Goal: Task Accomplishment & Management: Use online tool/utility

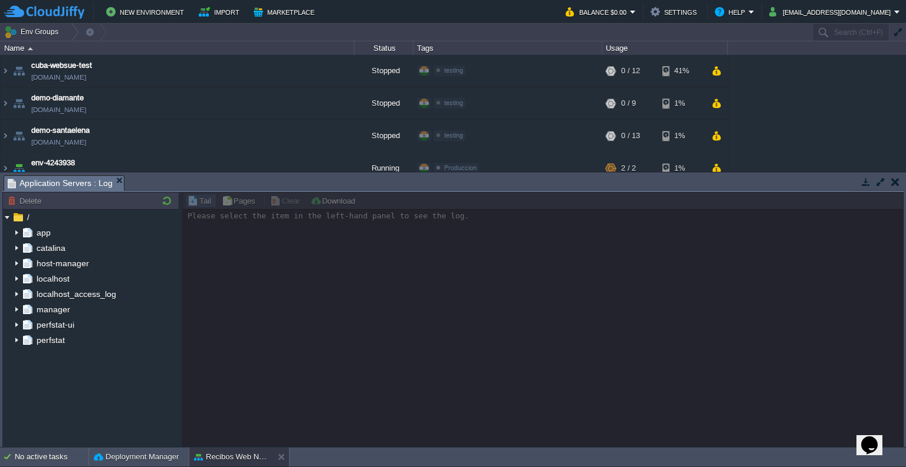
scroll to position [372, 0]
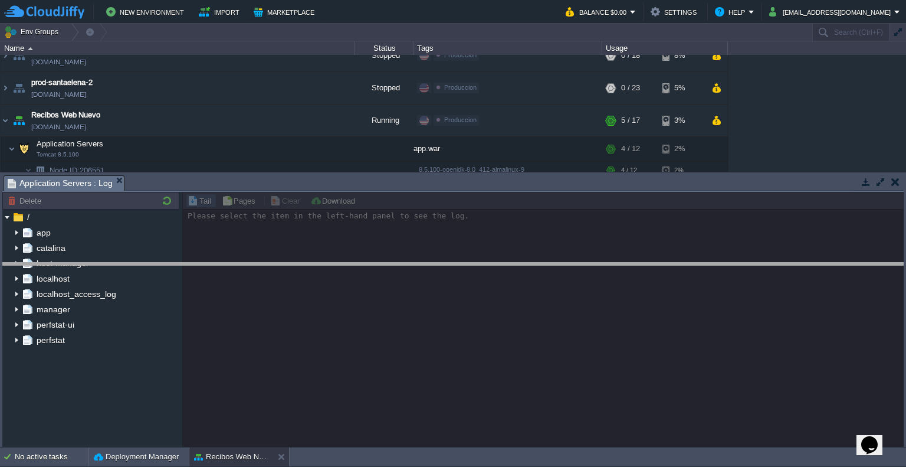
drag, startPoint x: 374, startPoint y: 181, endPoint x: 373, endPoint y: 268, distance: 87.3
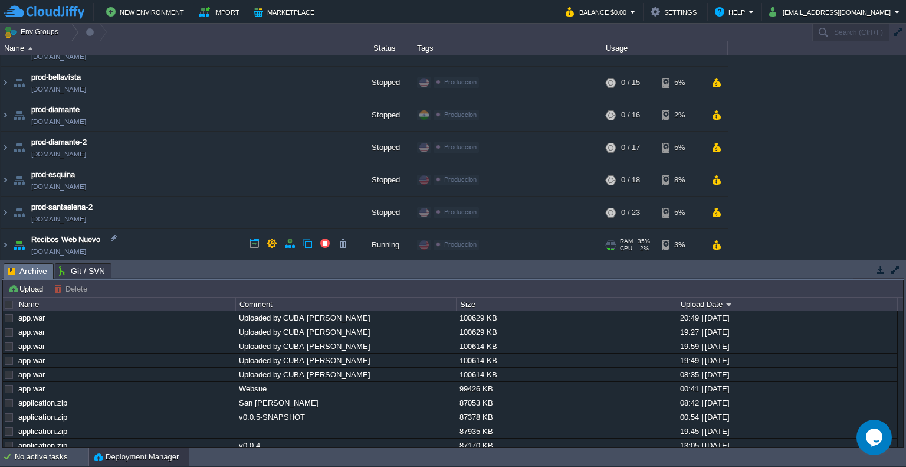
click at [156, 233] on td "Recibos Web Nuevo [DOMAIN_NAME]" at bounding box center [178, 245] width 354 height 32
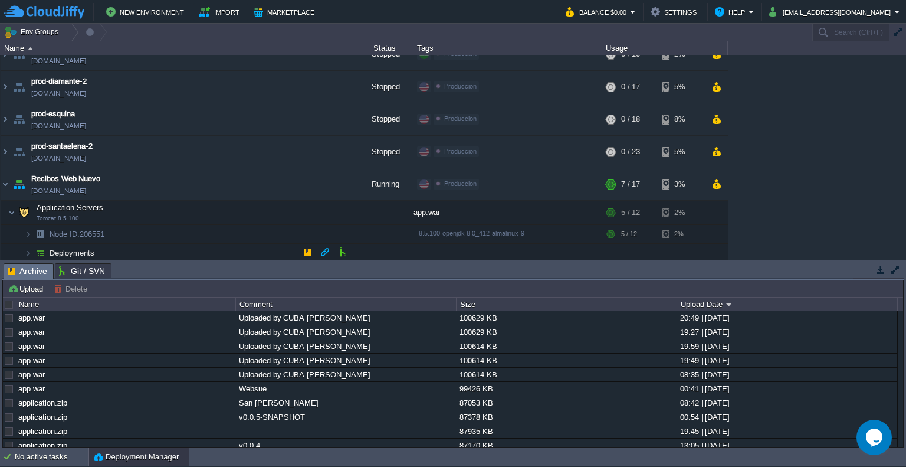
scroll to position [352, 0]
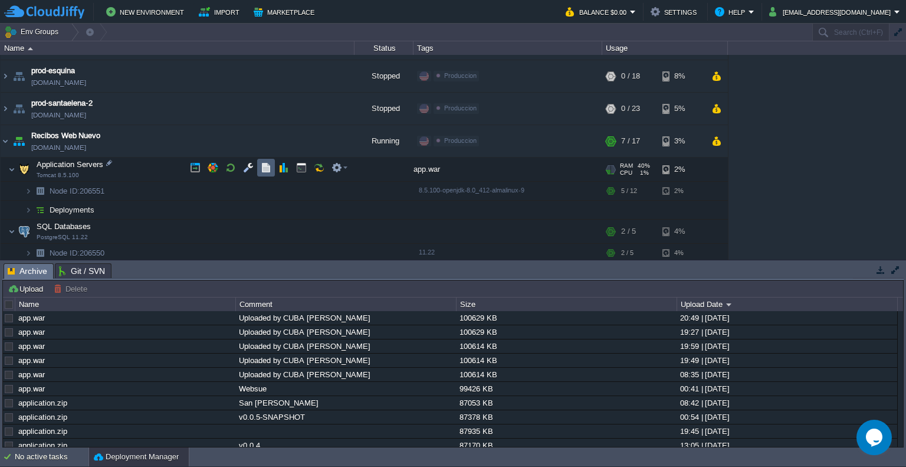
click at [263, 171] on button "button" at bounding box center [266, 167] width 11 height 11
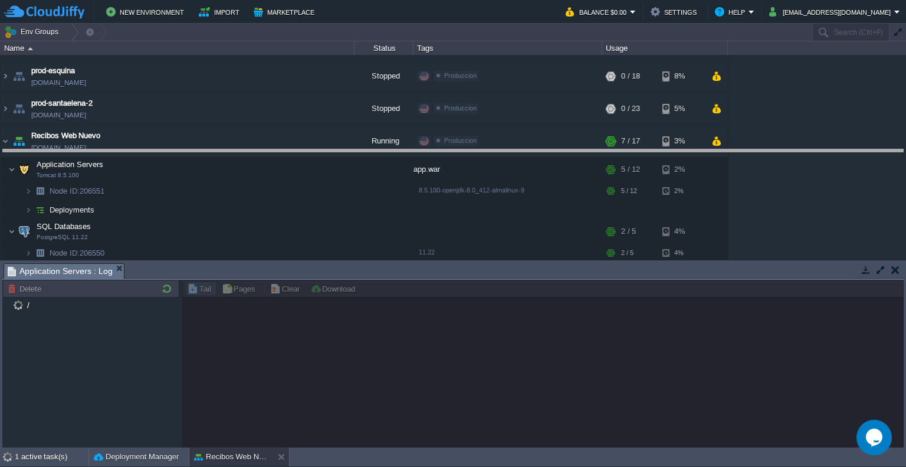
drag, startPoint x: 201, startPoint y: 264, endPoint x: 217, endPoint y: 146, distance: 119.6
click at [217, 146] on body "New Environment Import Marketplace Bonus $0.00 Upgrade Account Balance $0.00 Se…" at bounding box center [453, 233] width 906 height 467
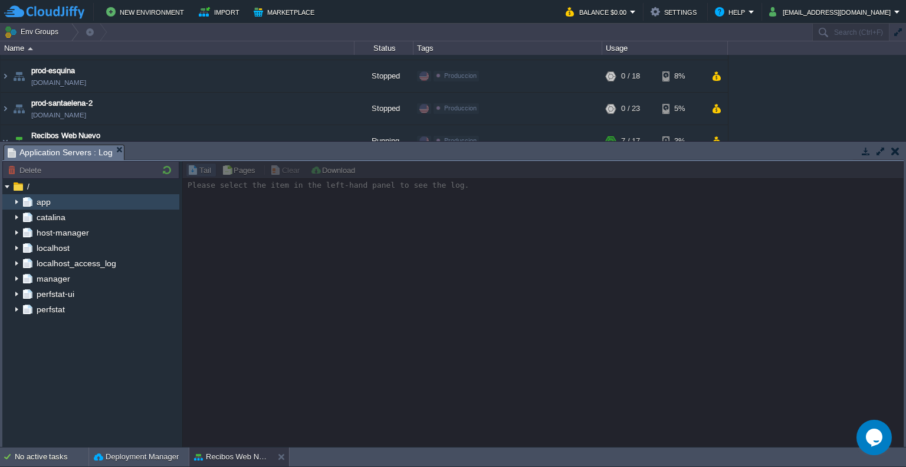
click at [55, 203] on div "app" at bounding box center [90, 201] width 177 height 15
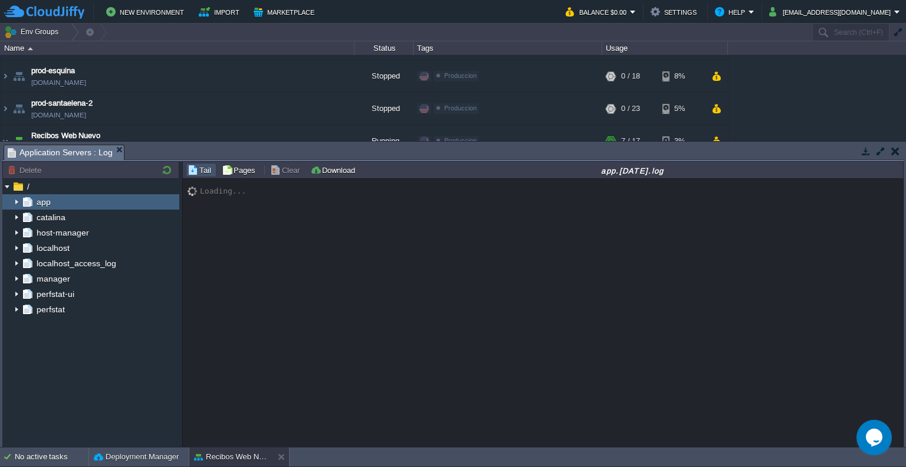
click at [19, 202] on img at bounding box center [16, 201] width 9 height 15
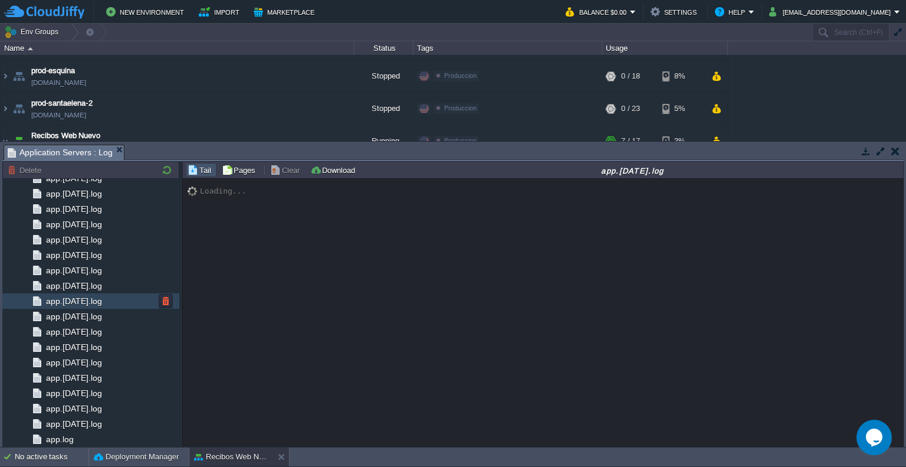
scroll to position [284, 0]
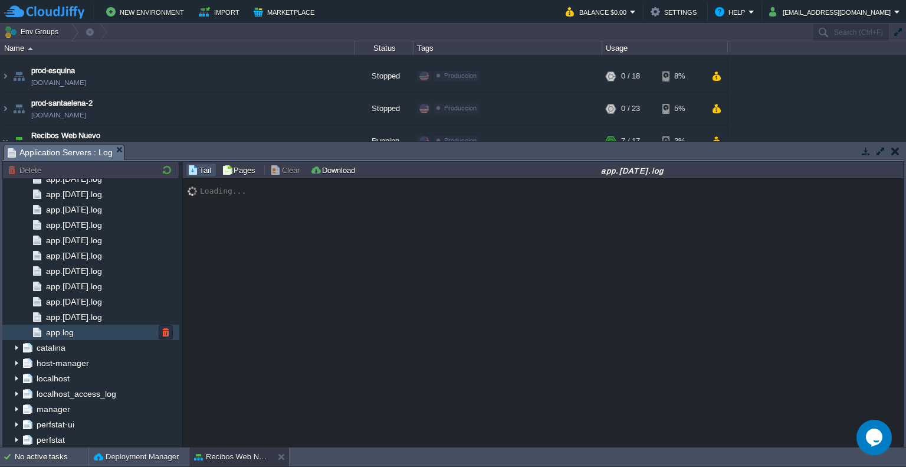
click at [68, 327] on span "app.log" at bounding box center [60, 332] width 32 height 11
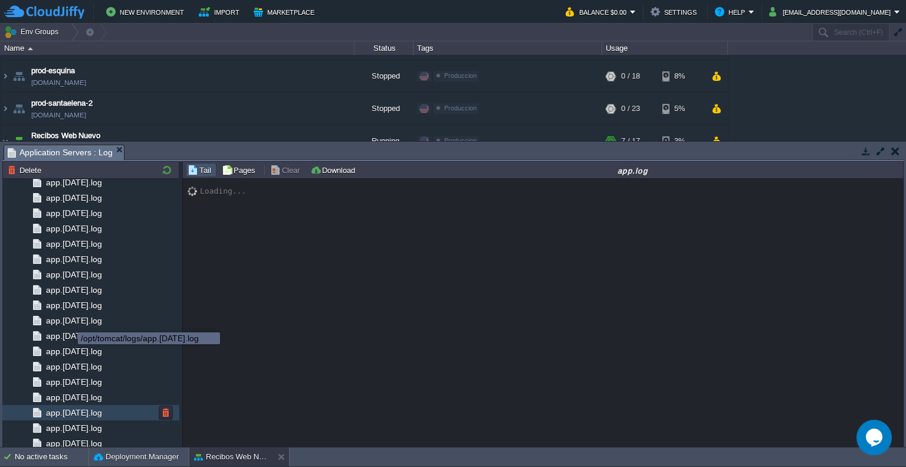
scroll to position [0, 0]
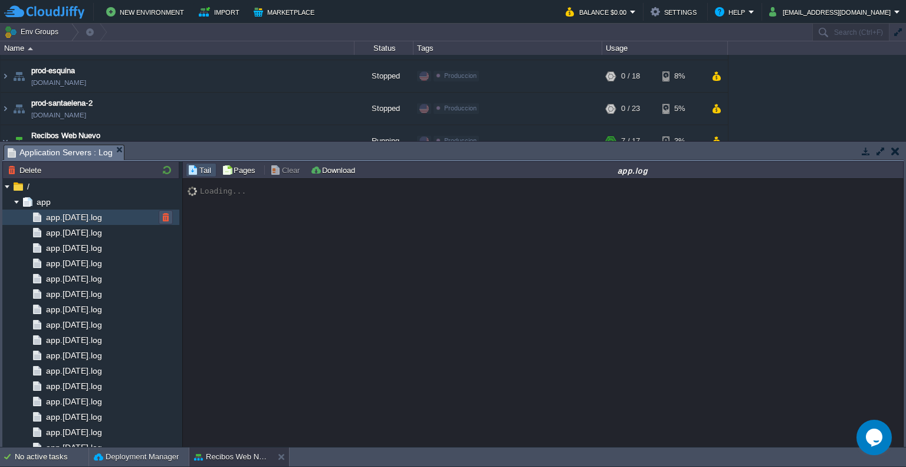
click at [163, 219] on button "button" at bounding box center [165, 217] width 11 height 11
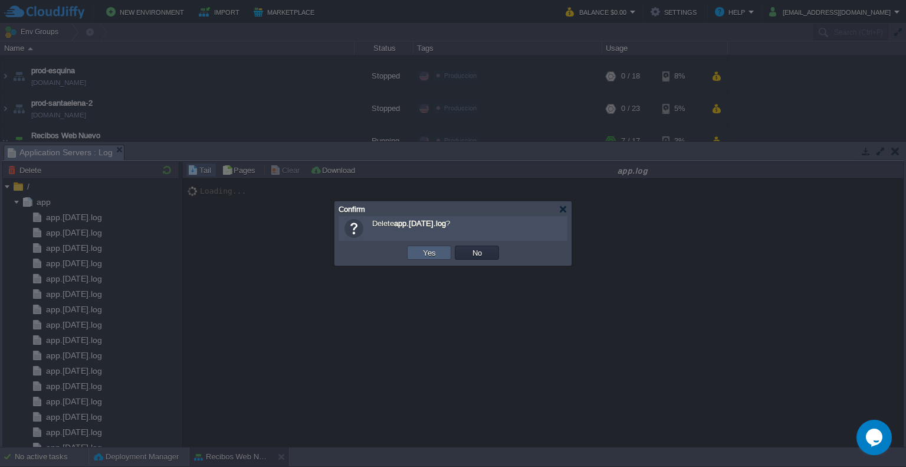
drag, startPoint x: 409, startPoint y: 251, endPoint x: 415, endPoint y: 251, distance: 5.9
click at [414, 251] on td "Yes" at bounding box center [429, 252] width 44 height 14
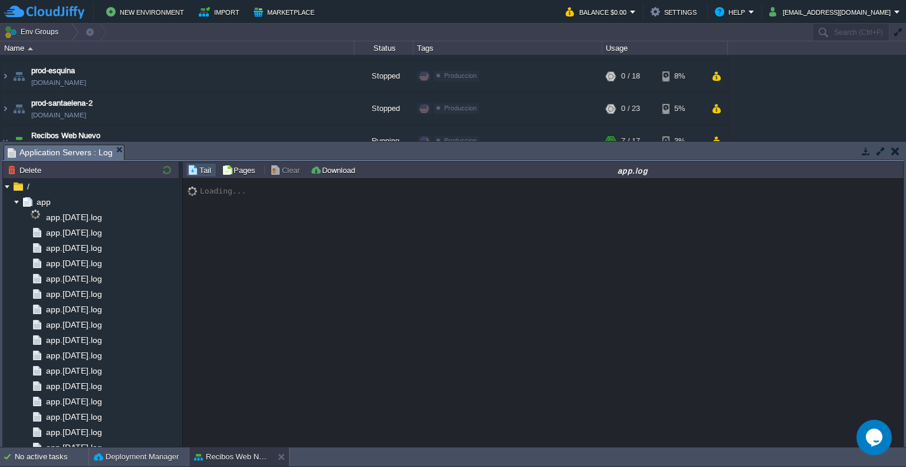
click at [428, 251] on div "Loading..." at bounding box center [543, 313] width 721 height 269
click at [163, 233] on button "button" at bounding box center [165, 232] width 11 height 11
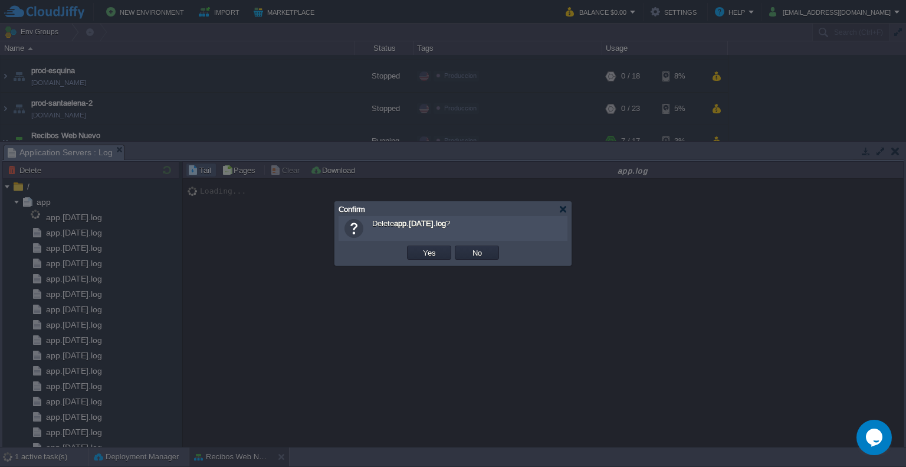
click at [401, 258] on td "OK Yes No Cancel" at bounding box center [453, 253] width 223 height 18
click at [419, 258] on td "Yes" at bounding box center [429, 252] width 44 height 14
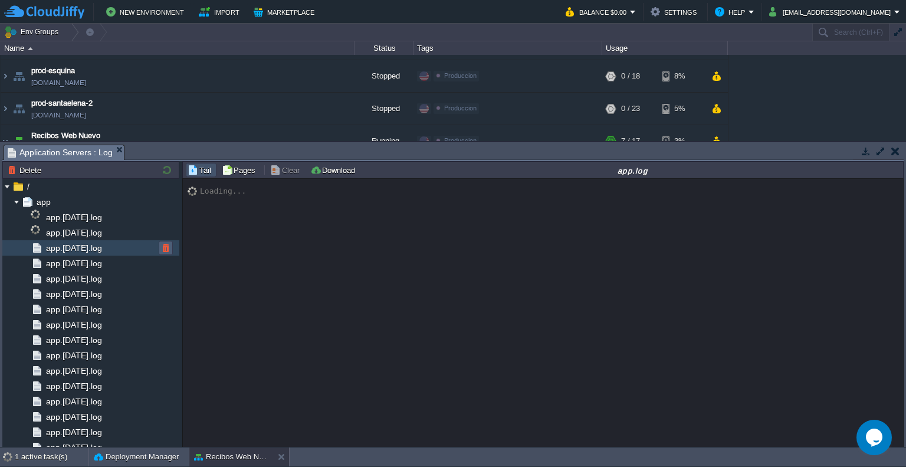
click at [170, 250] on button "button" at bounding box center [165, 247] width 11 height 11
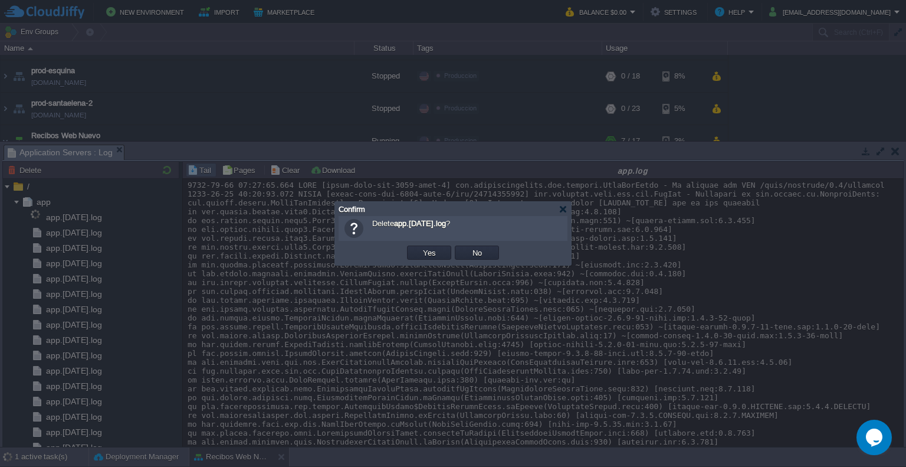
scroll to position [5452, 0]
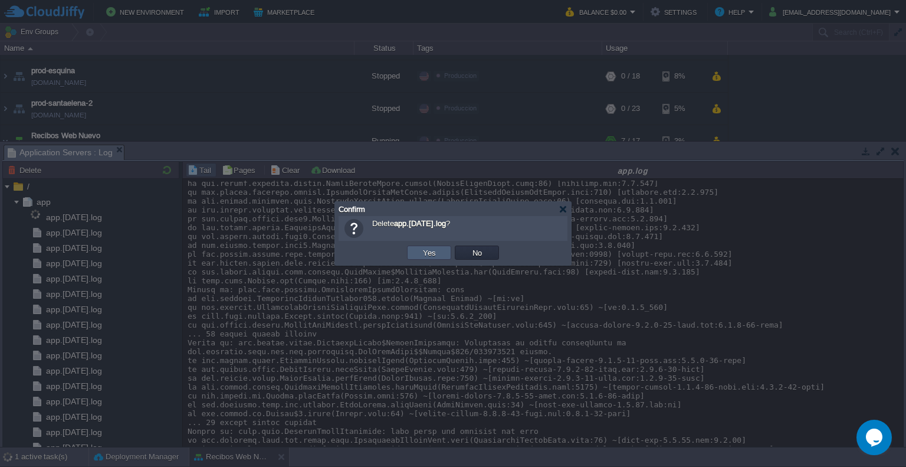
drag, startPoint x: 413, startPoint y: 257, endPoint x: 360, endPoint y: 264, distance: 53.5
click at [412, 257] on td "Yes" at bounding box center [429, 252] width 44 height 14
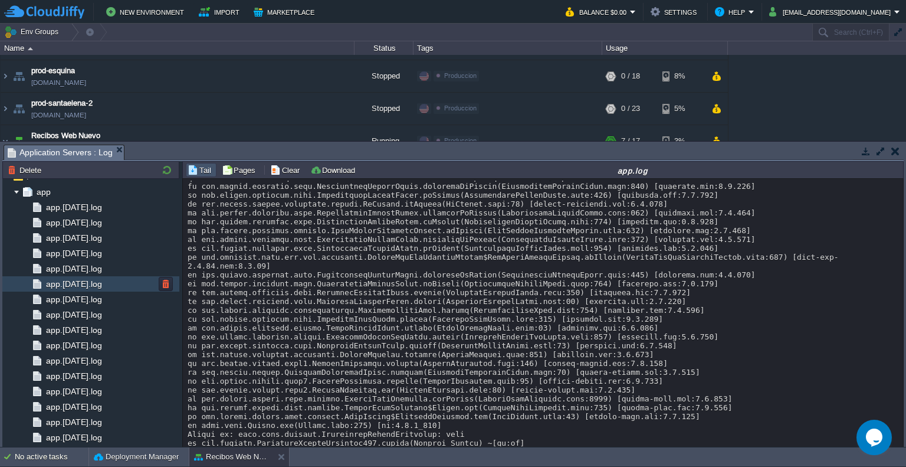
scroll to position [0, 0]
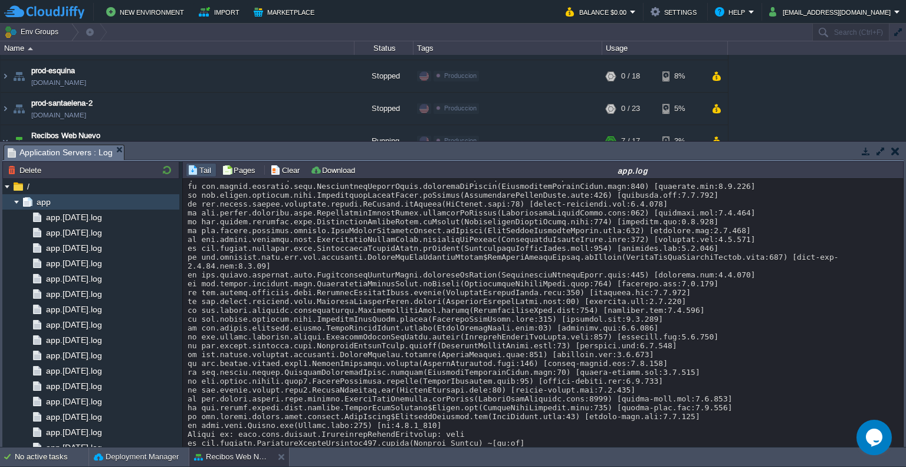
click at [54, 202] on div "app" at bounding box center [90, 201] width 177 height 15
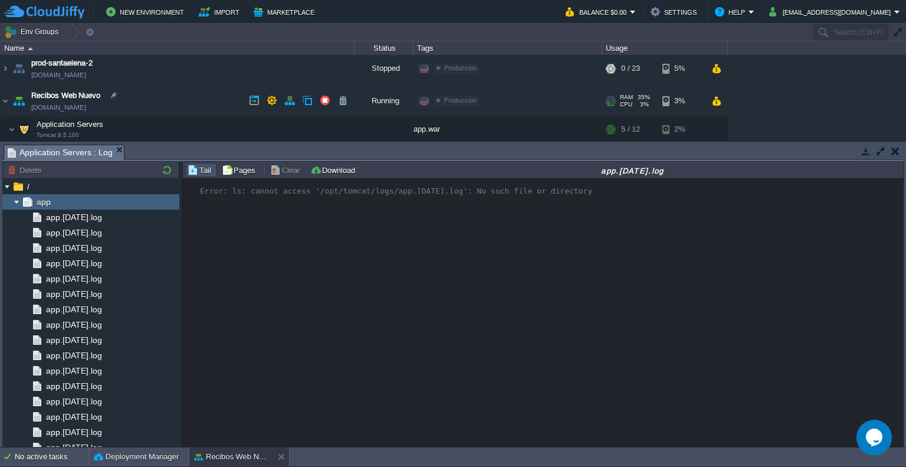
scroll to position [411, 0]
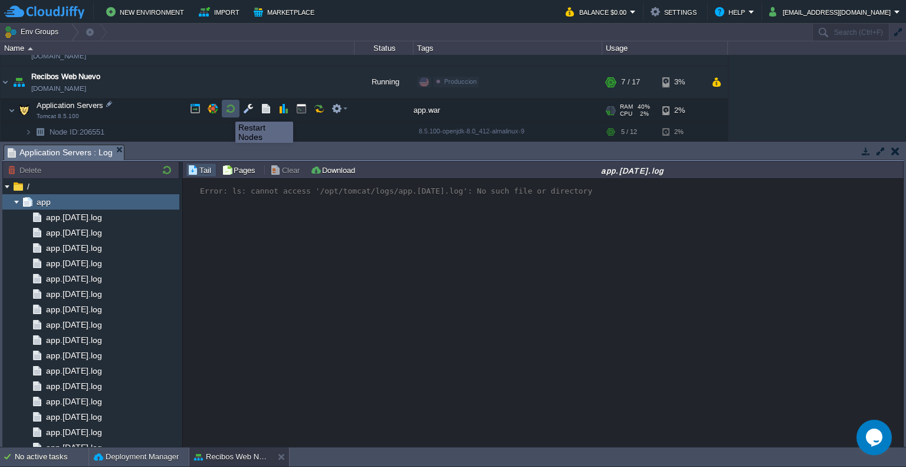
click at [227, 111] on button "button" at bounding box center [230, 108] width 11 height 11
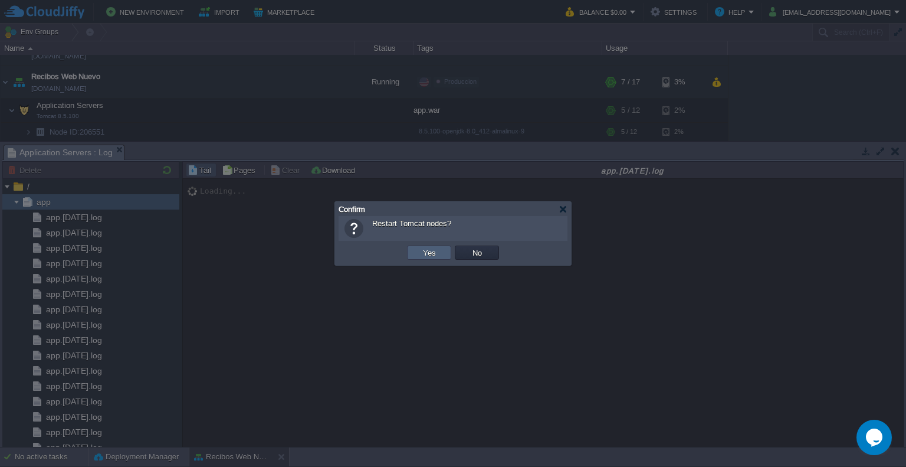
click at [439, 248] on td "Yes" at bounding box center [429, 252] width 44 height 14
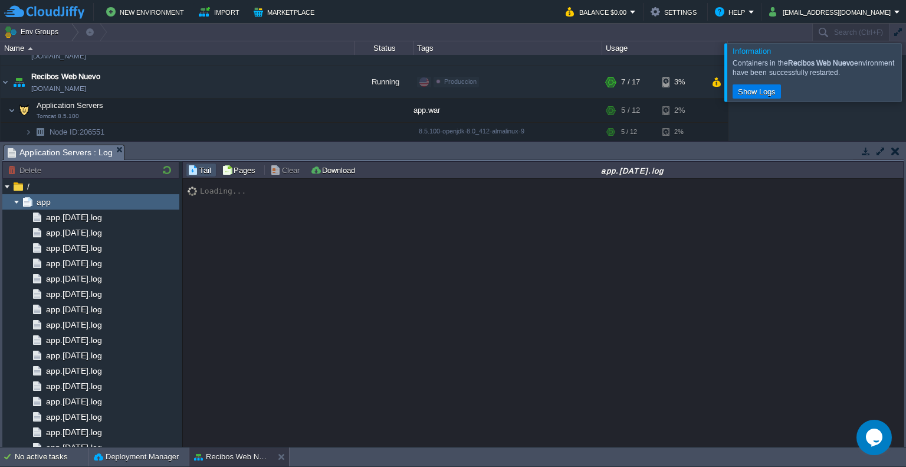
click at [892, 150] on button "button" at bounding box center [895, 151] width 8 height 11
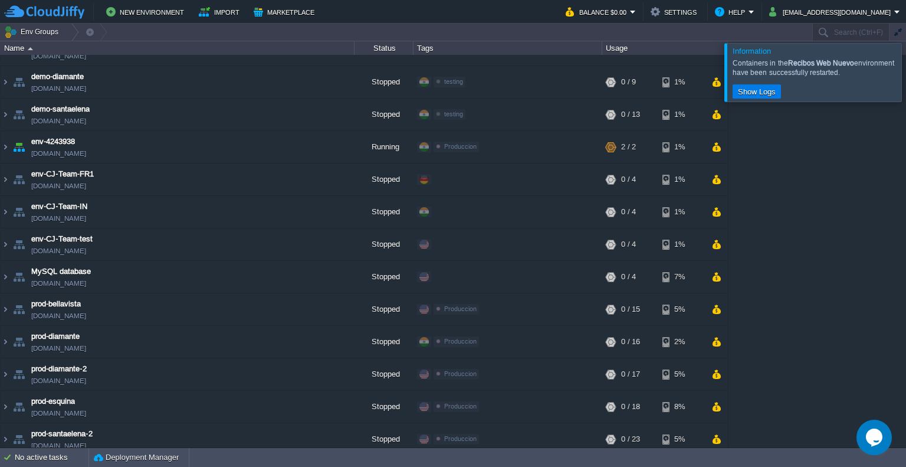
scroll to position [0, 0]
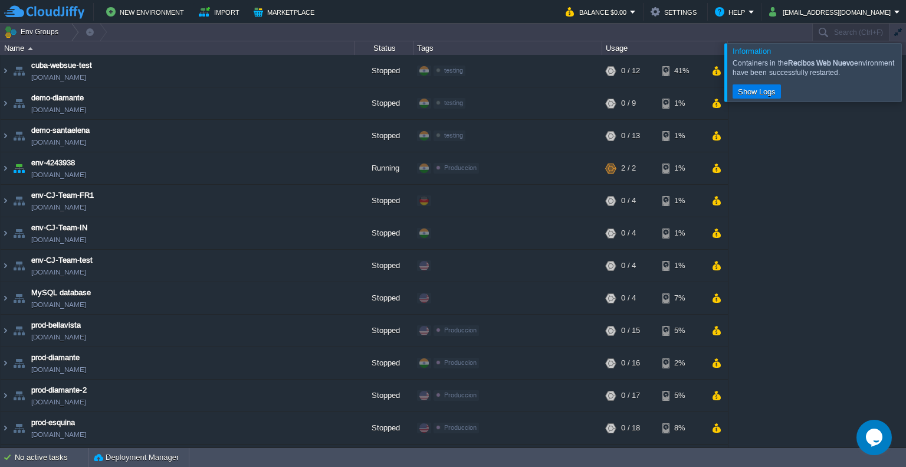
click at [905, 73] on div at bounding box center [920, 72] width 0 height 58
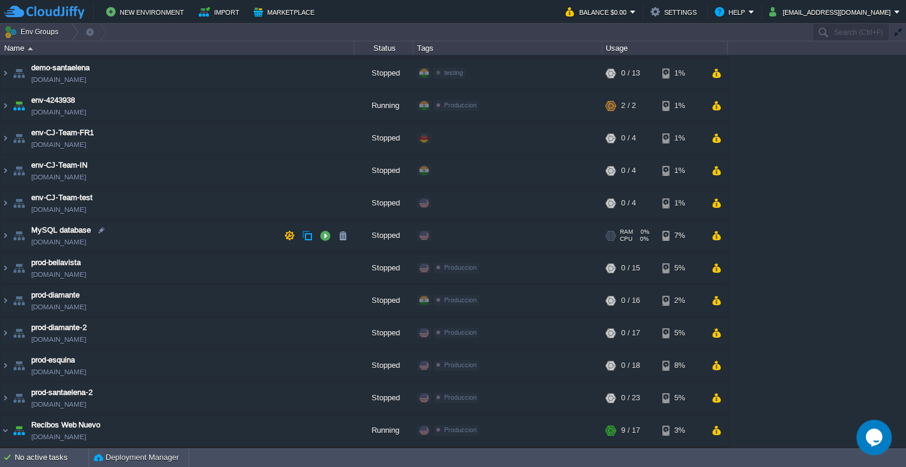
scroll to position [165, 0]
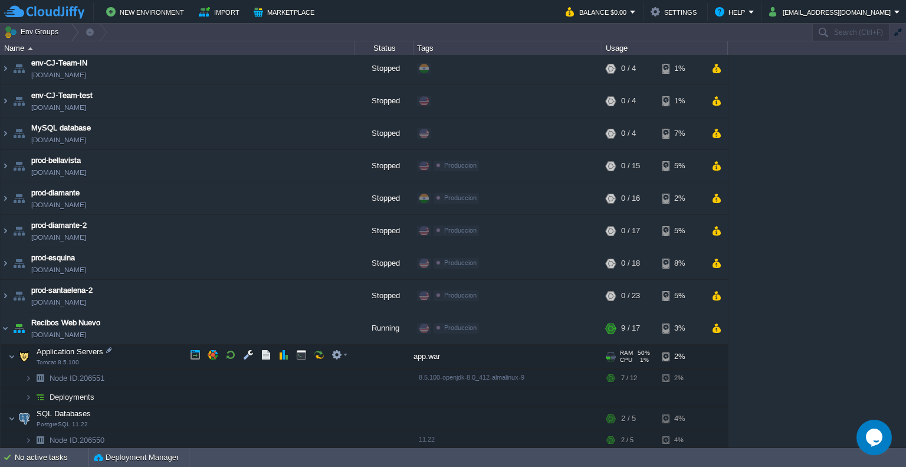
click at [179, 355] on td "Application Servers Tomcat 8.5.100" at bounding box center [178, 357] width 354 height 24
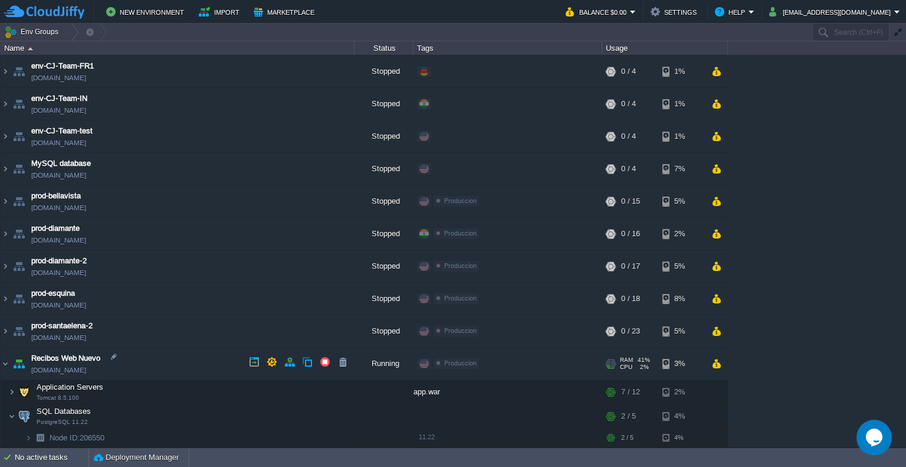
scroll to position [127, 0]
